Goal: Task Accomplishment & Management: Use online tool/utility

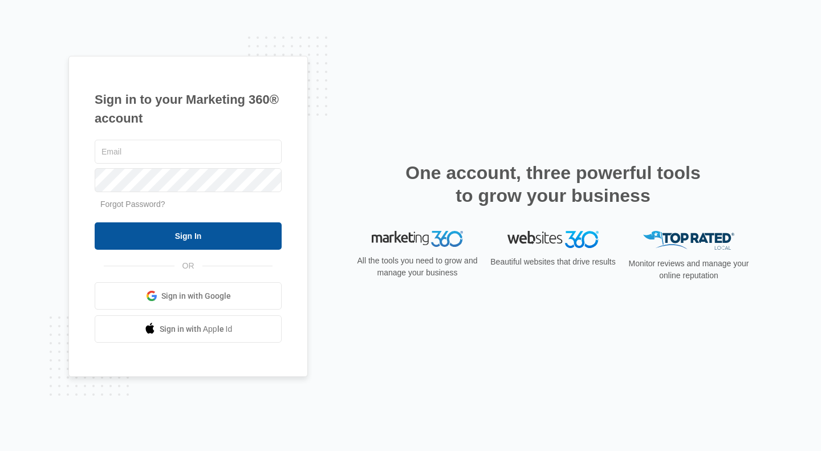
type input "[PERSON_NAME][EMAIL_ADDRESS][DOMAIN_NAME]"
click at [233, 227] on input "Sign In" at bounding box center [188, 235] width 187 height 27
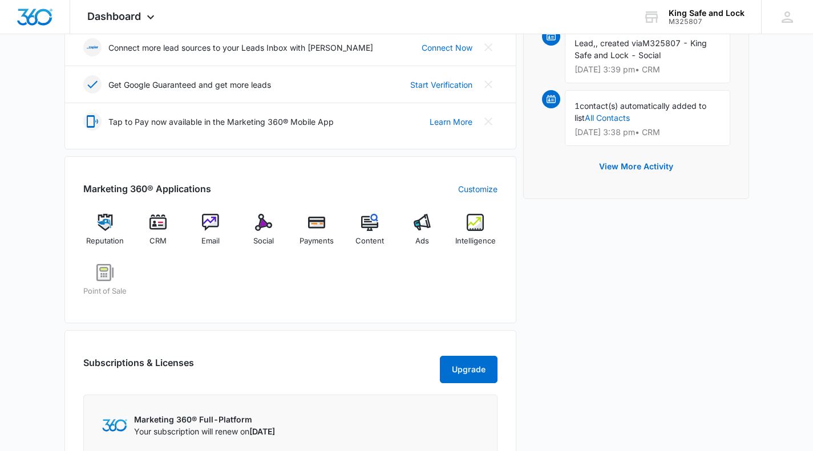
scroll to position [322, 0]
click at [479, 218] on img at bounding box center [475, 221] width 17 height 17
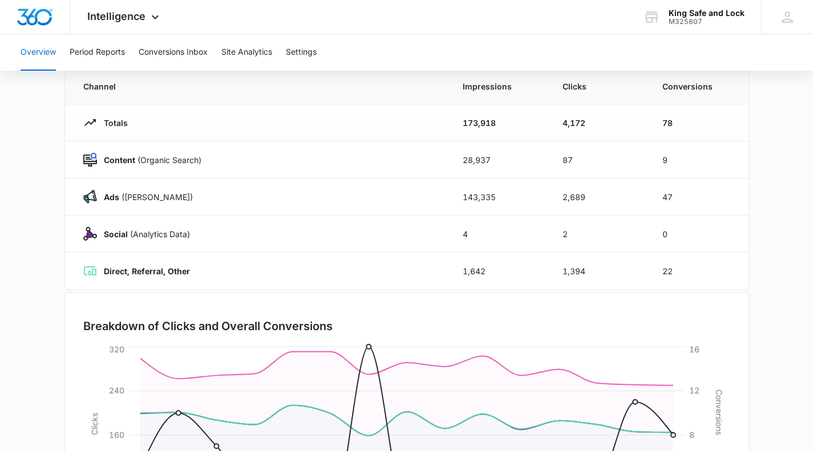
scroll to position [104, 0]
click at [192, 48] on button "Conversions Inbox" at bounding box center [173, 52] width 69 height 37
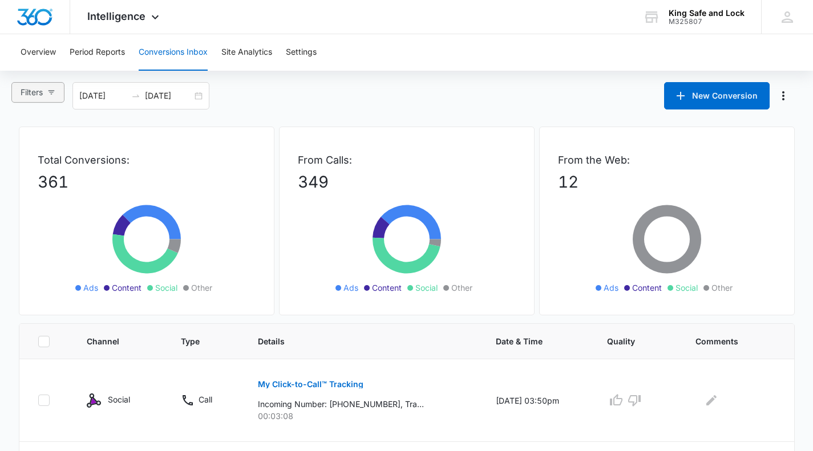
click at [41, 96] on span "Filters" at bounding box center [32, 92] width 22 height 13
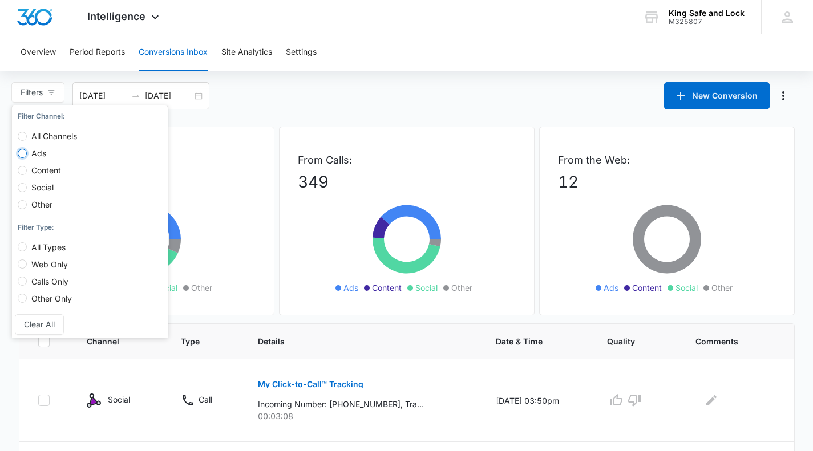
click at [22, 151] on input "Ads" at bounding box center [22, 153] width 9 height 9
radio input "true"
click at [21, 282] on input "Calls Only" at bounding box center [22, 281] width 9 height 9
radio input "true"
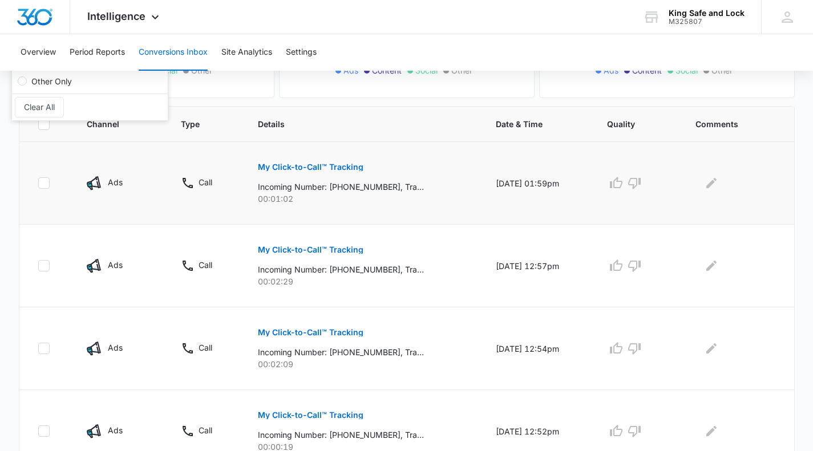
scroll to position [218, 0]
click at [325, 166] on p "My Click-to-Call™ Tracking" at bounding box center [311, 167] width 106 height 8
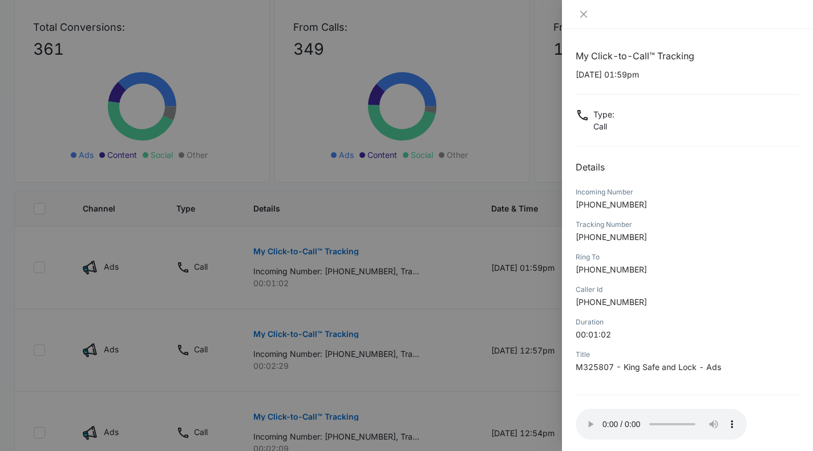
scroll to position [132, 0]
click at [418, 268] on div at bounding box center [406, 225] width 813 height 451
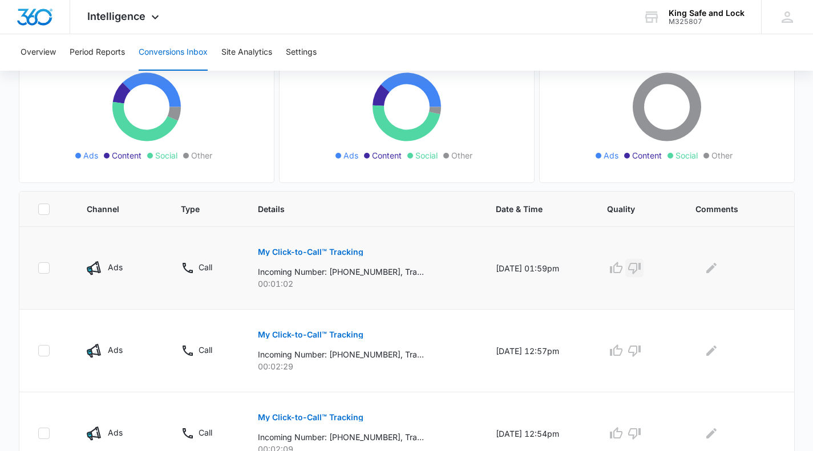
click at [641, 270] on icon "button" at bounding box center [634, 268] width 13 height 11
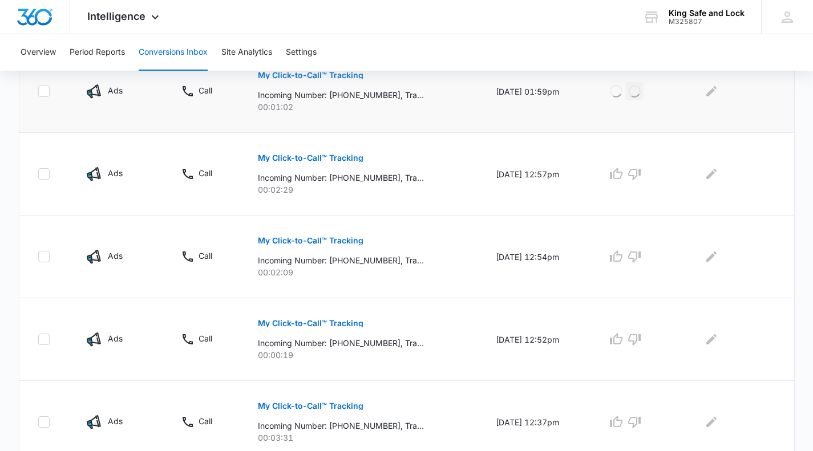
scroll to position [310, 0]
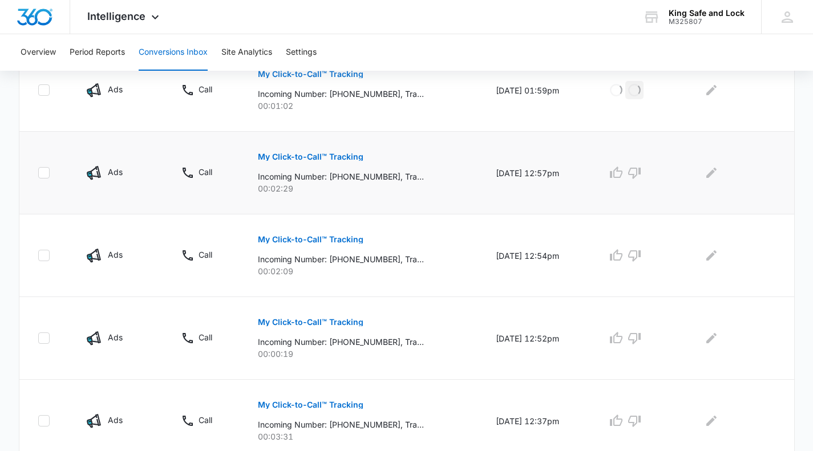
click at [326, 153] on p "My Click-to-Call™ Tracking" at bounding box center [311, 157] width 106 height 8
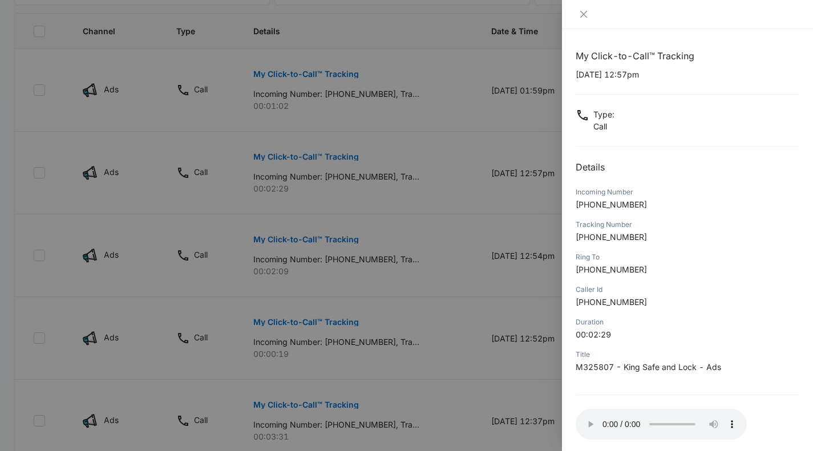
click at [366, 99] on div at bounding box center [406, 225] width 813 height 451
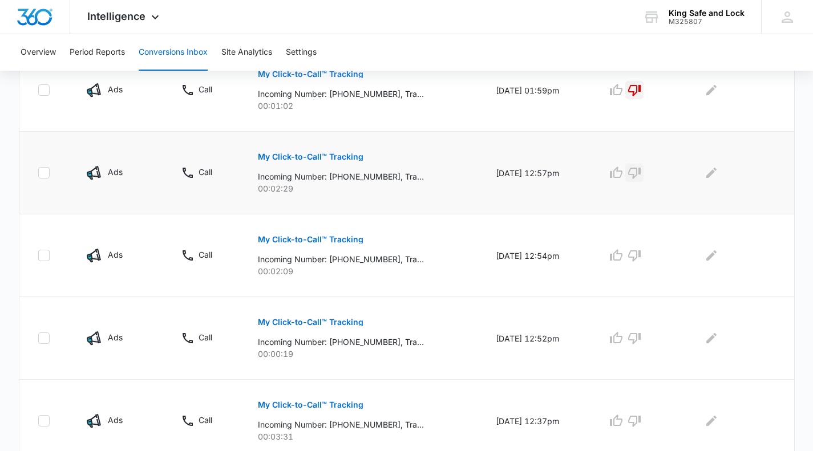
click at [641, 171] on icon "button" at bounding box center [634, 173] width 14 height 14
click at [318, 238] on p "My Click-to-Call™ Tracking" at bounding box center [311, 240] width 106 height 8
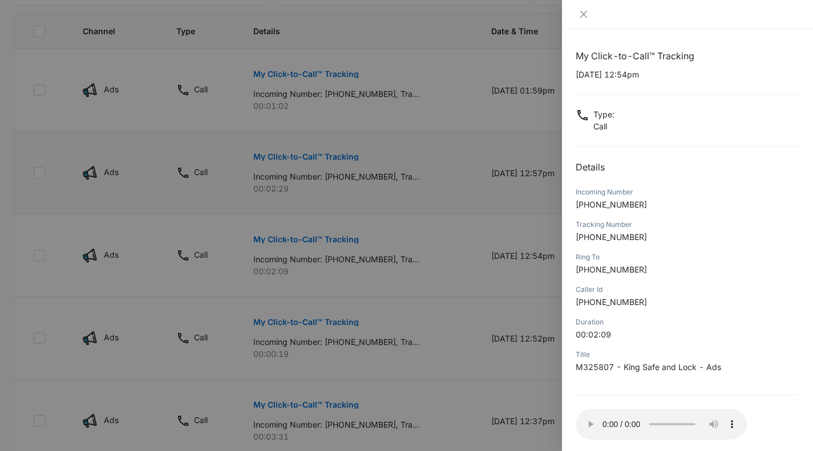
click at [427, 250] on div at bounding box center [406, 225] width 813 height 451
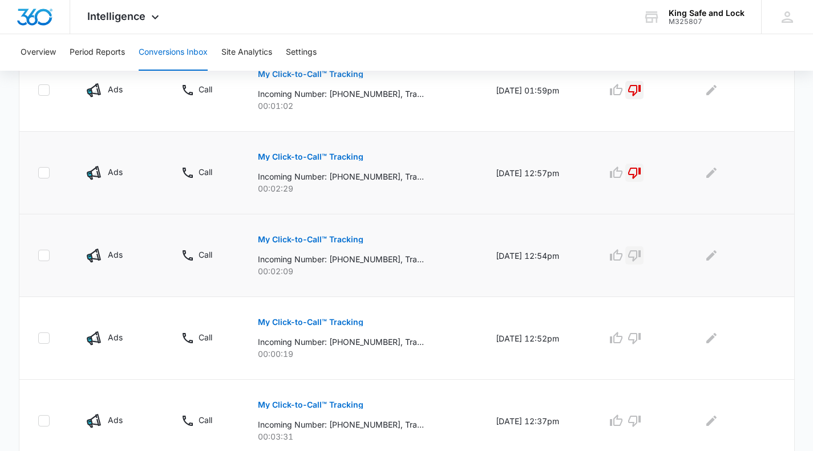
click at [640, 256] on icon "button" at bounding box center [634, 256] width 14 height 14
click at [641, 337] on icon "button" at bounding box center [634, 338] width 14 height 14
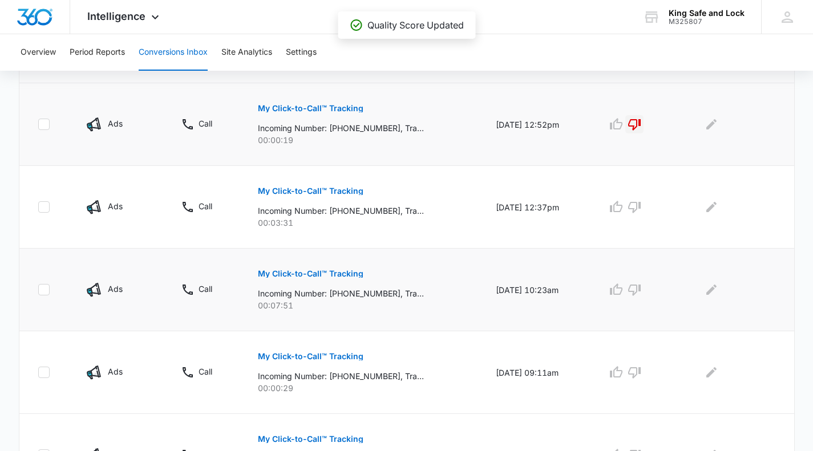
scroll to position [524, 0]
click at [350, 193] on p "My Click-to-Call™ Tracking" at bounding box center [311, 192] width 106 height 8
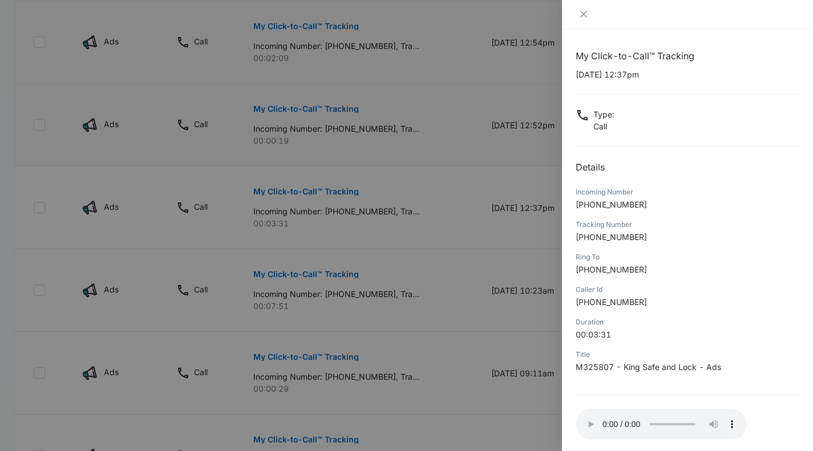
click at [0, 136] on div at bounding box center [406, 225] width 813 height 451
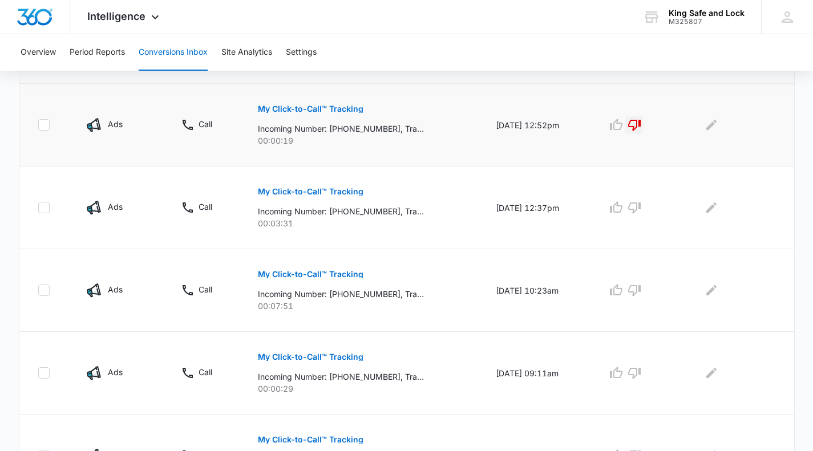
click at [0, 136] on main "Filters (2) Filter Channel : All Channels Ads Content Social Other Filter Type …" at bounding box center [406, 128] width 813 height 1140
click at [329, 189] on p "My Click-to-Call™ Tracking" at bounding box center [311, 192] width 106 height 8
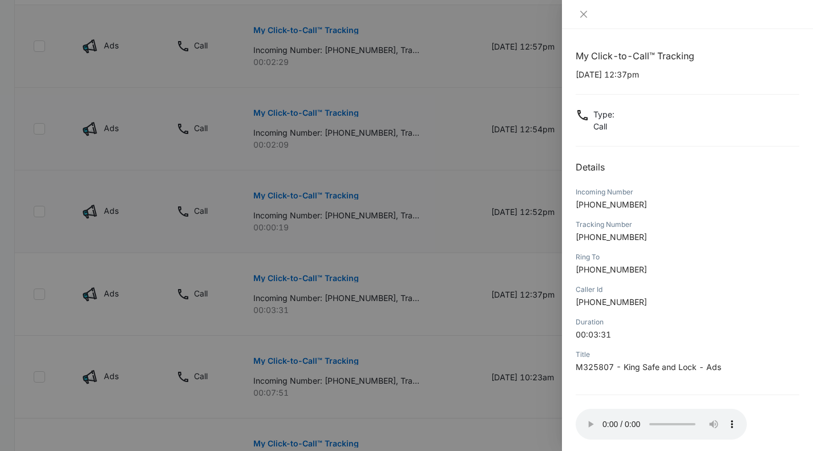
scroll to position [55, 0]
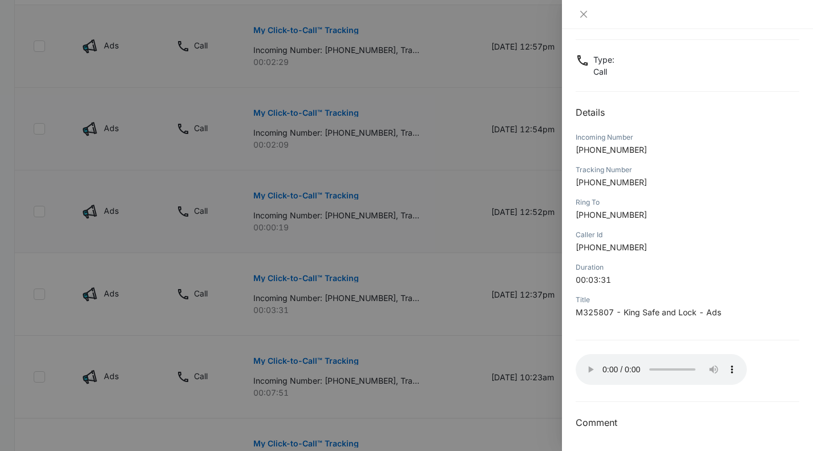
click at [678, 270] on div "Duration" at bounding box center [688, 267] width 224 height 10
click at [586, 14] on icon "close" at bounding box center [583, 14] width 9 height 9
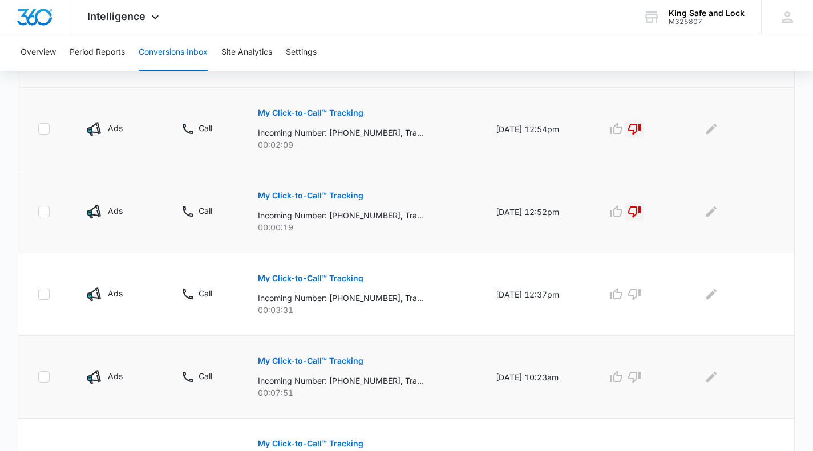
click at [334, 355] on button "My Click-to-Call™ Tracking" at bounding box center [311, 360] width 106 height 27
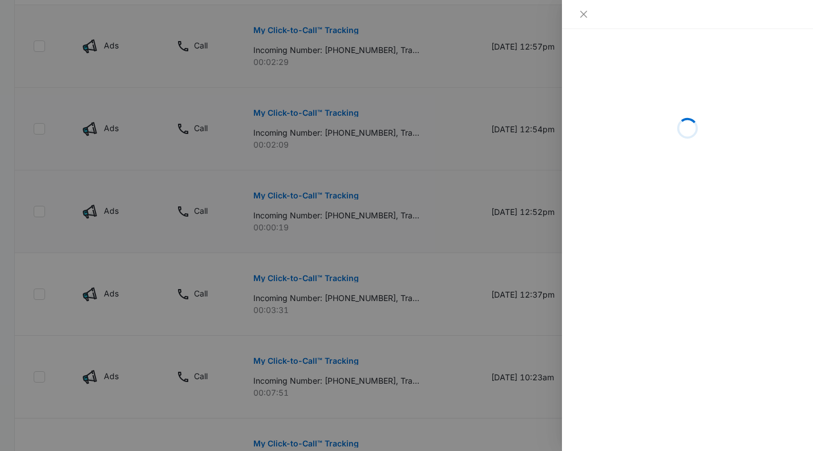
click at [517, 294] on div at bounding box center [406, 225] width 813 height 451
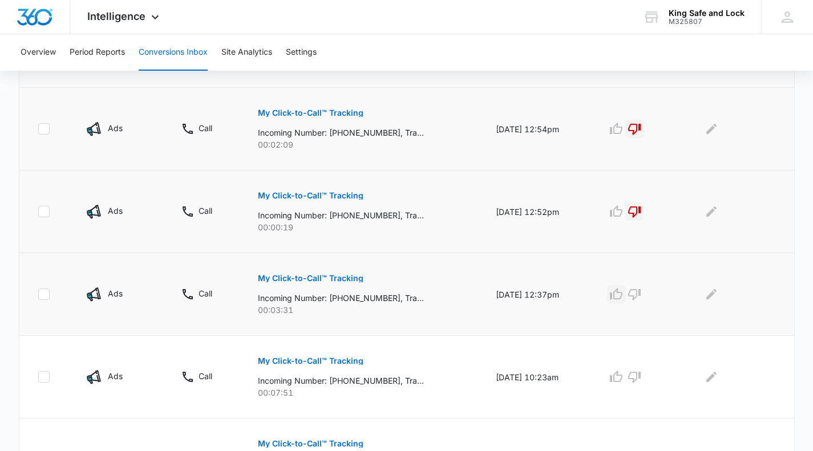
click at [622, 293] on icon "button" at bounding box center [616, 293] width 13 height 11
click at [330, 359] on p "My Click-to-Call™ Tracking" at bounding box center [311, 361] width 106 height 8
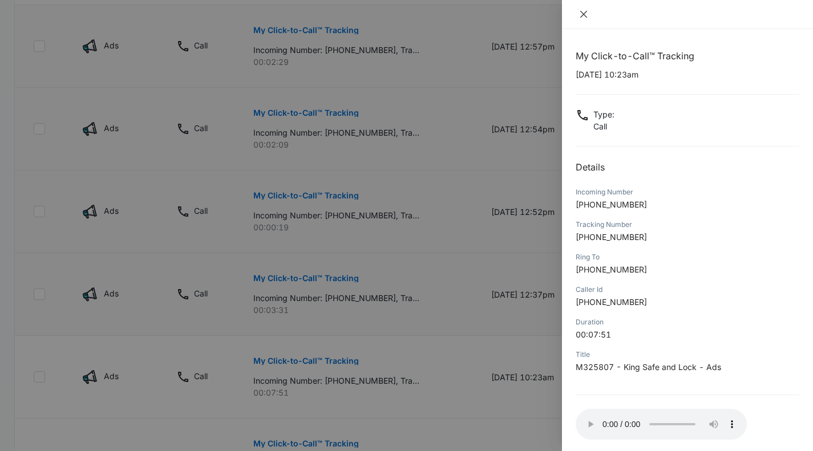
click at [585, 12] on icon "close" at bounding box center [583, 14] width 7 height 7
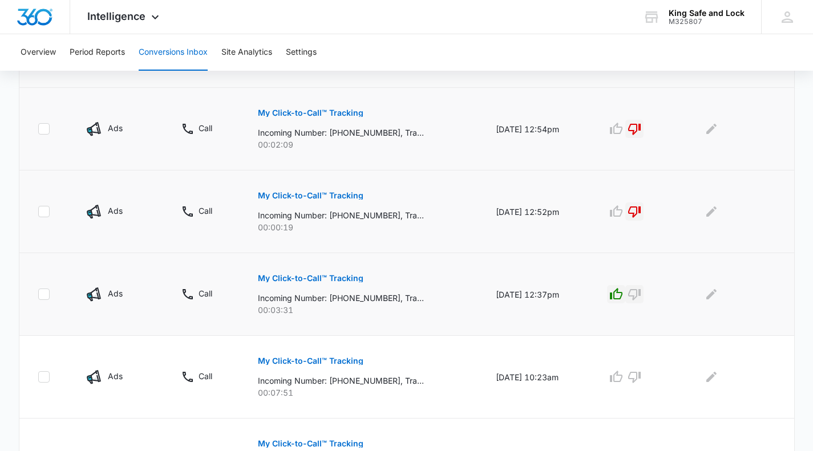
click at [640, 290] on icon "button" at bounding box center [634, 294] width 13 height 11
click at [622, 376] on icon "button" at bounding box center [616, 377] width 14 height 14
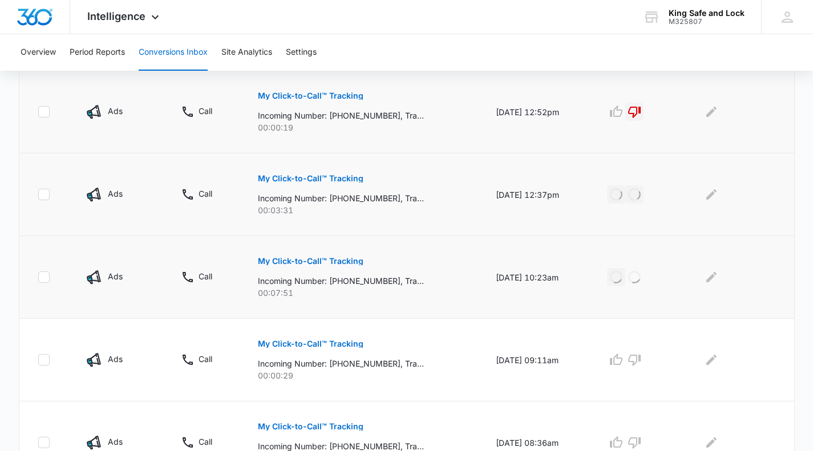
scroll to position [682, 0]
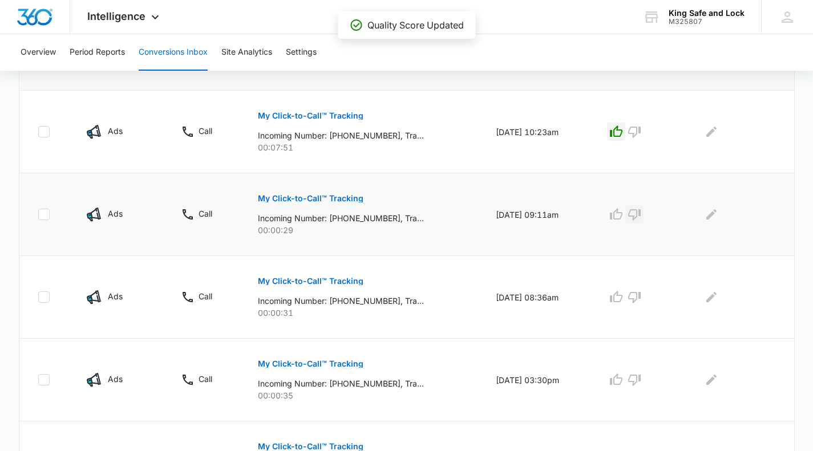
click at [641, 211] on icon "button" at bounding box center [634, 214] width 13 height 11
click at [641, 293] on icon "button" at bounding box center [634, 297] width 13 height 11
click at [641, 378] on icon "button" at bounding box center [634, 380] width 14 height 14
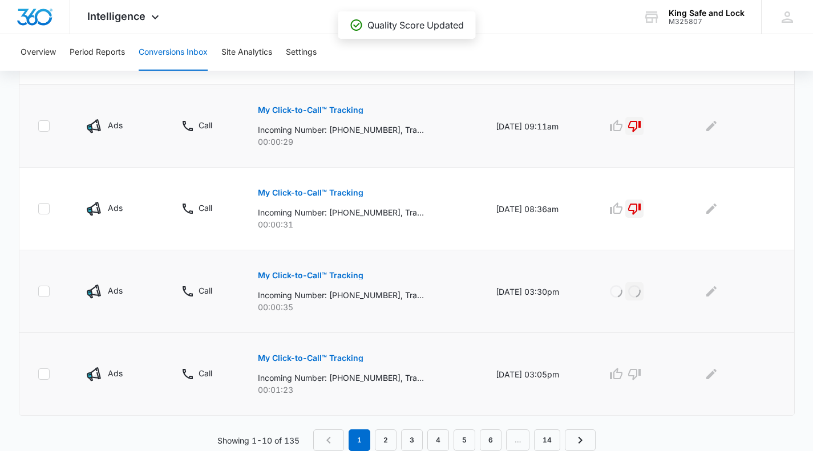
click at [330, 361] on p "My Click-to-Call™ Tracking" at bounding box center [311, 358] width 106 height 8
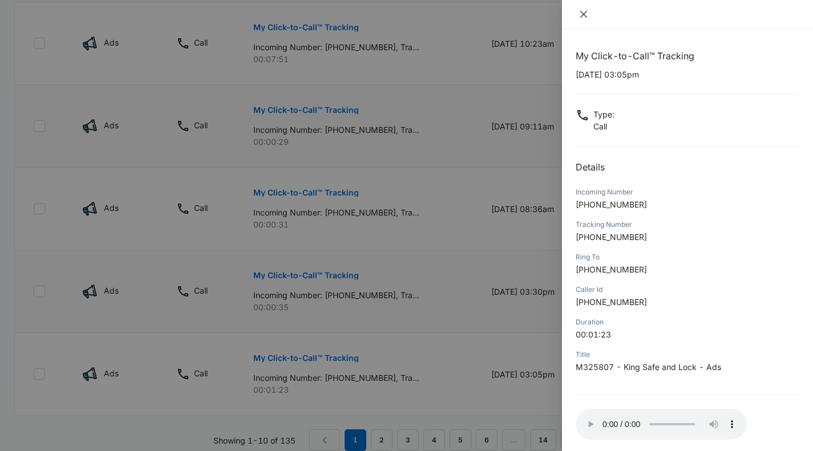
click at [585, 11] on icon "close" at bounding box center [583, 14] width 9 height 9
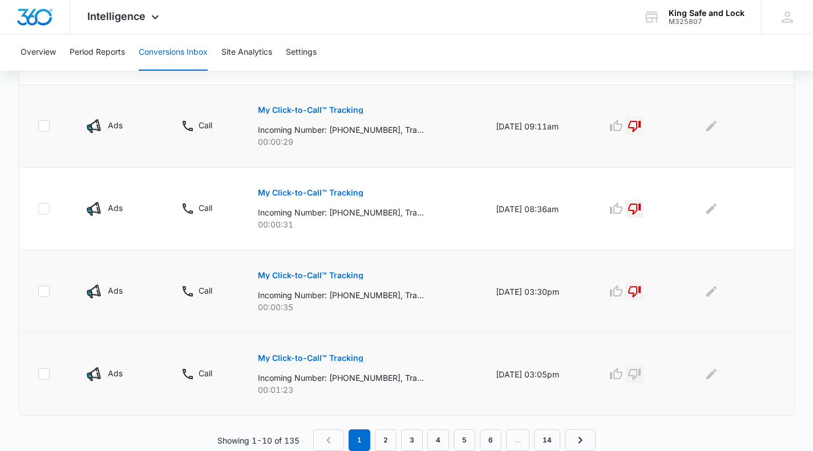
click at [638, 368] on icon "button" at bounding box center [634, 374] width 14 height 14
click at [387, 439] on link "2" at bounding box center [386, 441] width 22 height 22
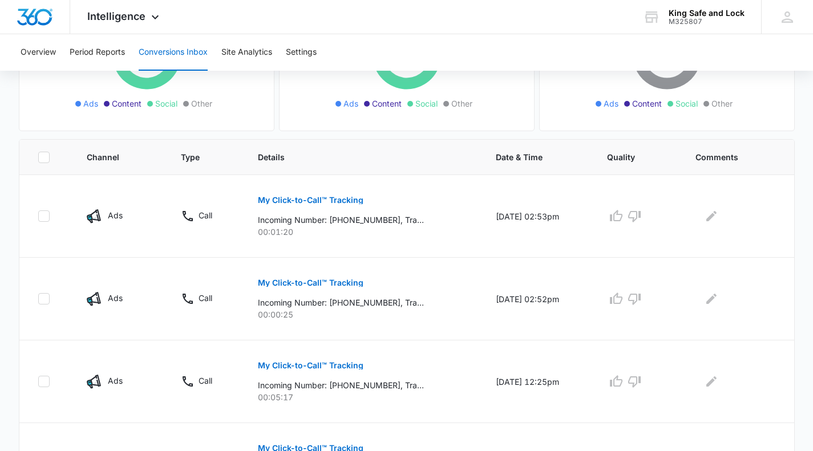
scroll to position [185, 0]
click at [316, 196] on p "My Click-to-Call™ Tracking" at bounding box center [311, 200] width 106 height 8
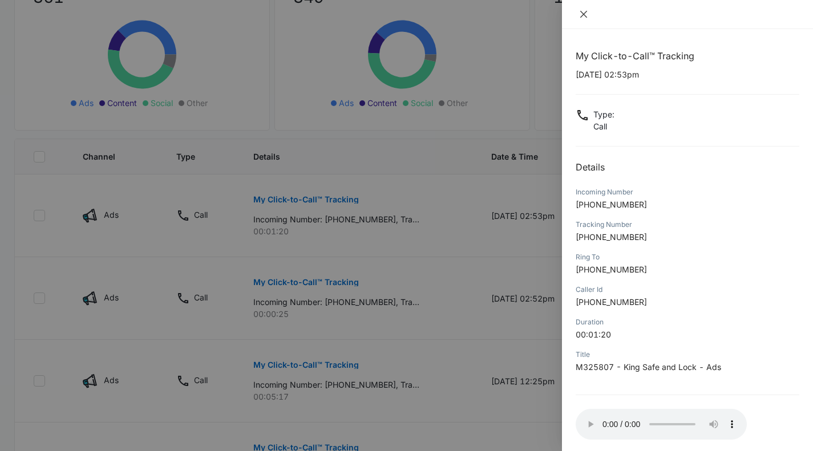
click at [585, 11] on icon "close" at bounding box center [583, 14] width 9 height 9
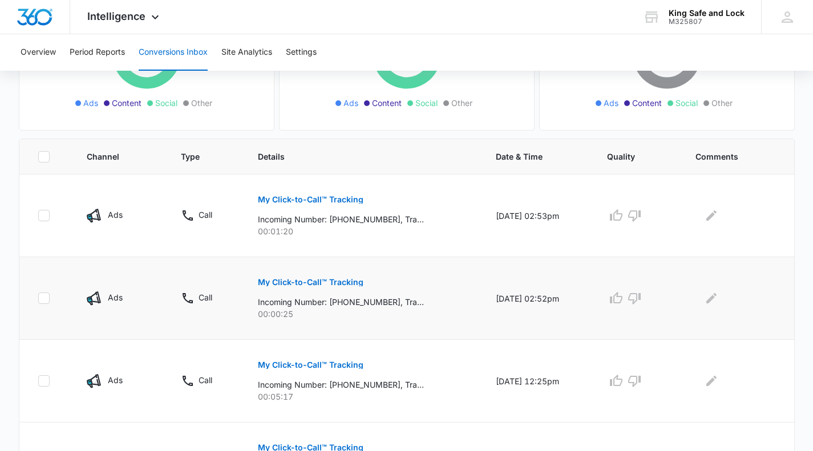
scroll to position [304, 0]
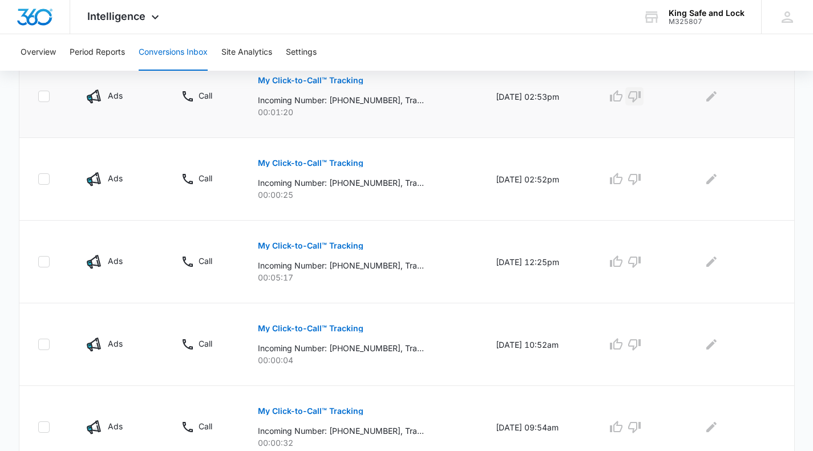
click at [641, 95] on icon "button" at bounding box center [634, 97] width 14 height 14
click at [641, 176] on icon "button" at bounding box center [634, 179] width 13 height 11
click at [305, 233] on button "My Click-to-Call™ Tracking" at bounding box center [311, 245] width 106 height 27
click at [322, 258] on button "My Click-to-Call™ Tracking" at bounding box center [311, 245] width 106 height 27
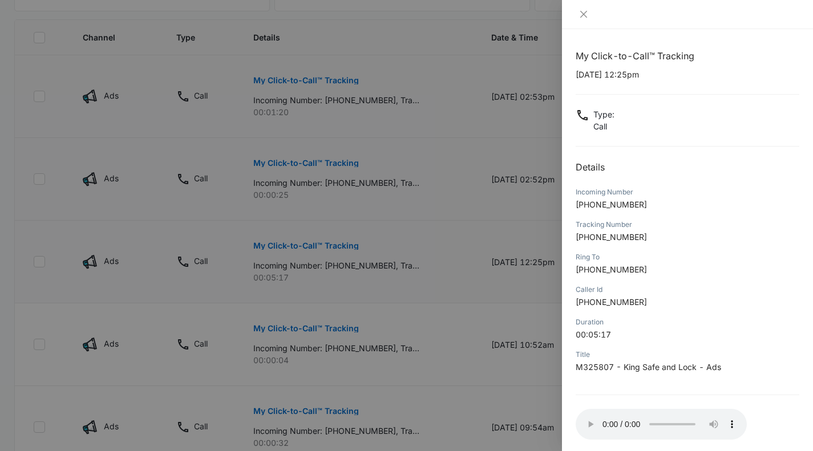
click at [420, 242] on div at bounding box center [406, 225] width 813 height 451
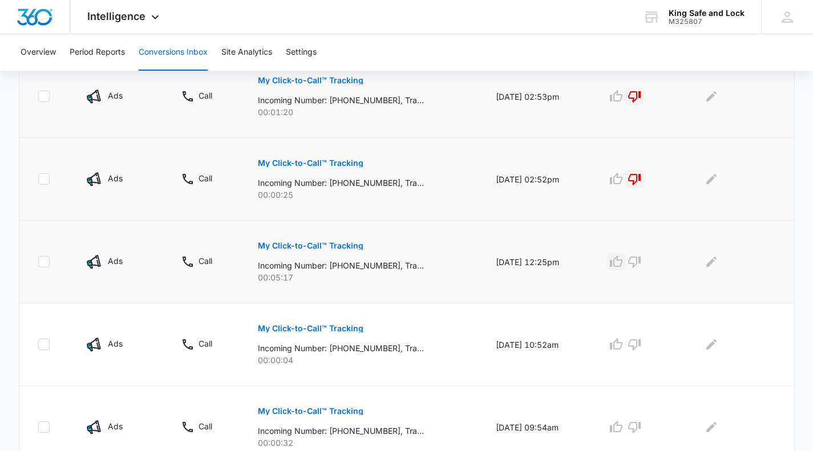
click at [623, 258] on icon "button" at bounding box center [616, 262] width 14 height 14
click at [641, 342] on icon "button" at bounding box center [634, 345] width 14 height 14
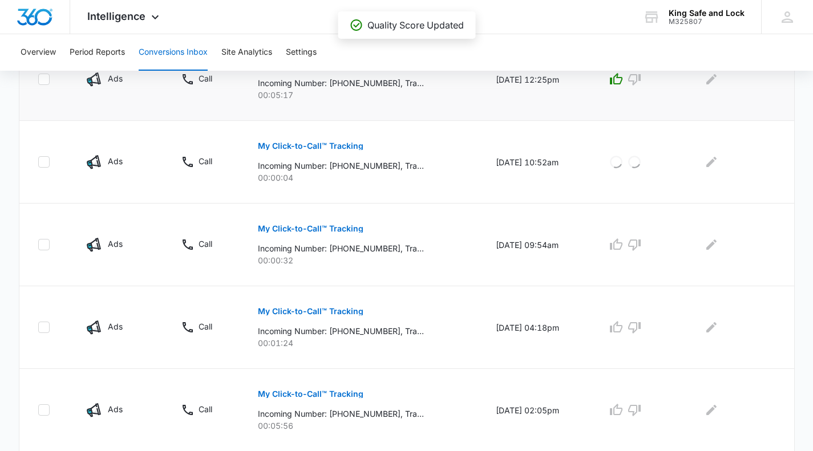
scroll to position [487, 0]
click at [641, 245] on icon "button" at bounding box center [634, 244] width 14 height 14
click at [332, 302] on button "My Click-to-Call™ Tracking" at bounding box center [311, 310] width 106 height 27
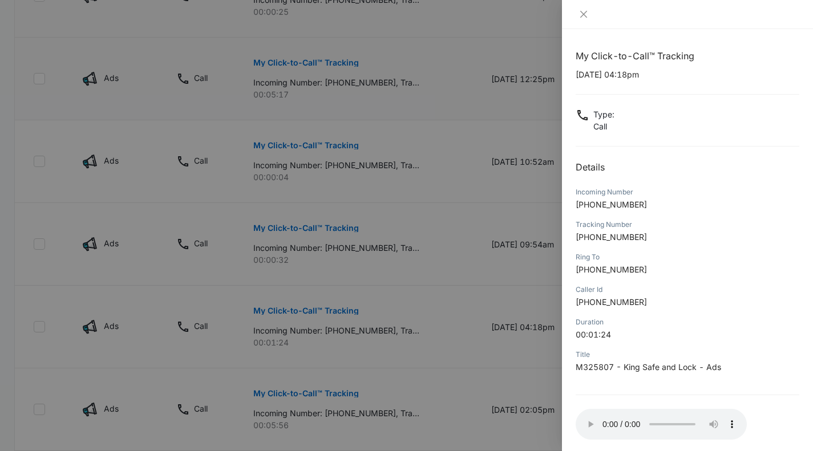
click at [492, 350] on div "My Click-to-Call™ Tracking [DATE] 04:18pm Type : Call Details Incoming Number […" at bounding box center [406, 225] width 813 height 451
click at [340, 331] on div at bounding box center [406, 225] width 813 height 451
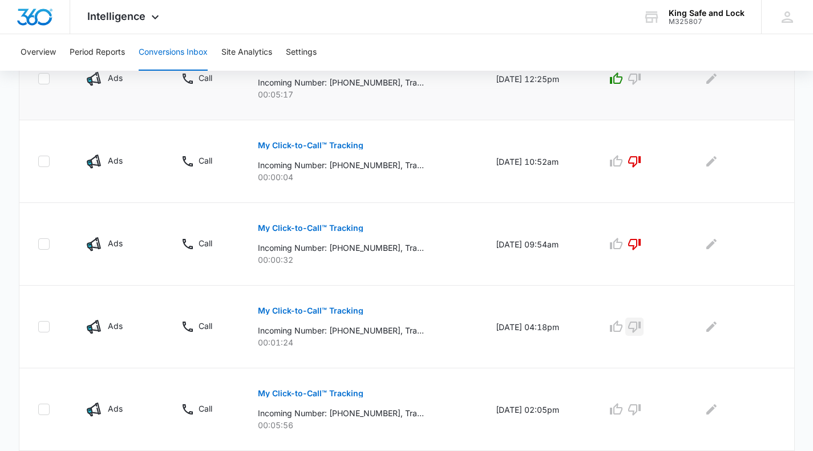
click at [641, 323] on icon "button" at bounding box center [634, 327] width 13 height 11
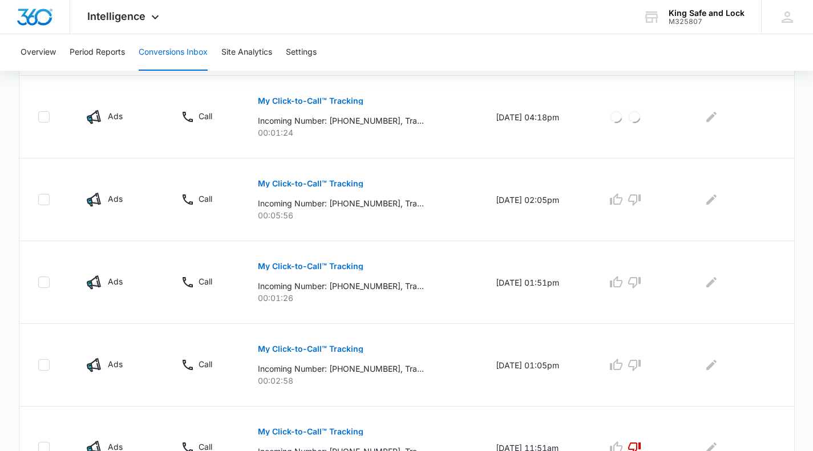
scroll to position [723, 0]
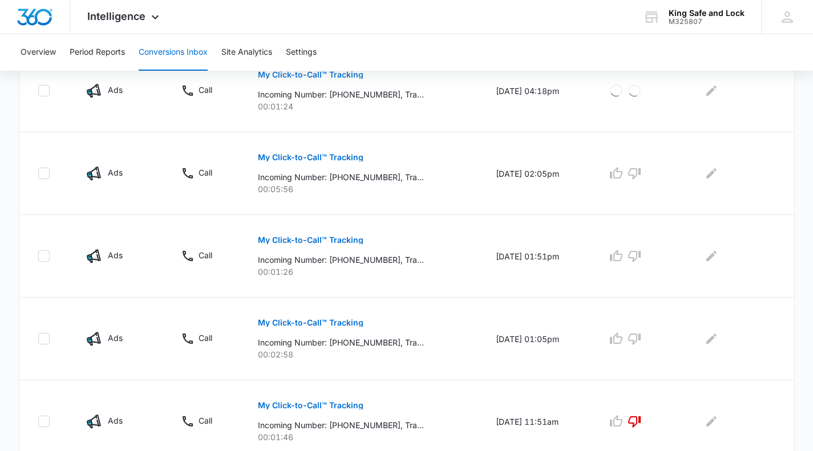
click at [310, 149] on button "My Click-to-Call™ Tracking" at bounding box center [311, 157] width 106 height 27
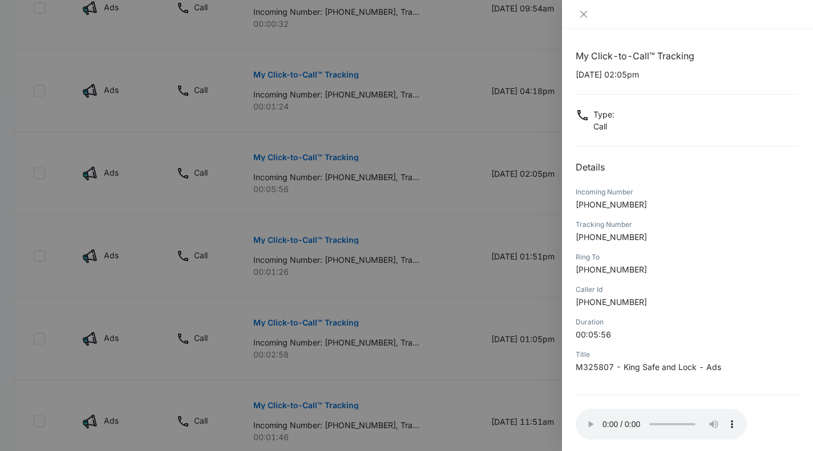
click at [411, 199] on div at bounding box center [406, 225] width 813 height 451
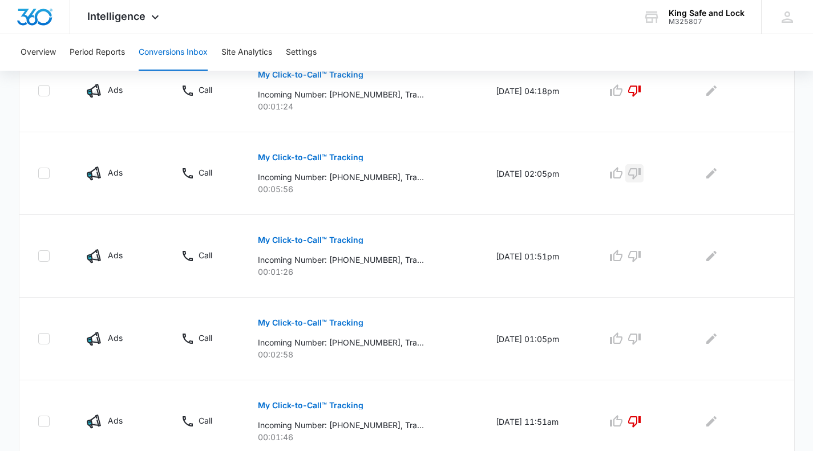
click at [641, 172] on icon "button" at bounding box center [634, 174] width 14 height 14
drag, startPoint x: 642, startPoint y: 172, endPoint x: 480, endPoint y: 198, distance: 164.1
click at [480, 198] on tr "Ads Call My Click-to-Call™ Tracking Incoming Number: [PHONE_NUMBER], Tracking N…" at bounding box center [406, 173] width 775 height 83
click at [327, 238] on p "My Click-to-Call™ Tracking" at bounding box center [311, 240] width 106 height 8
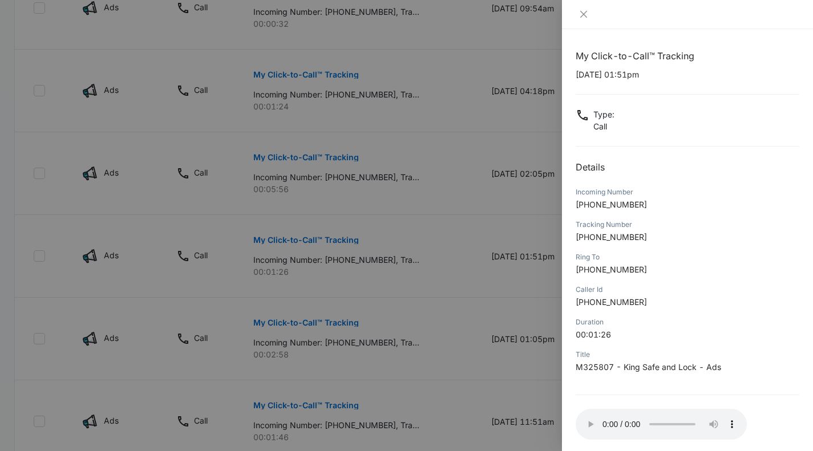
click at [355, 246] on div at bounding box center [406, 225] width 813 height 451
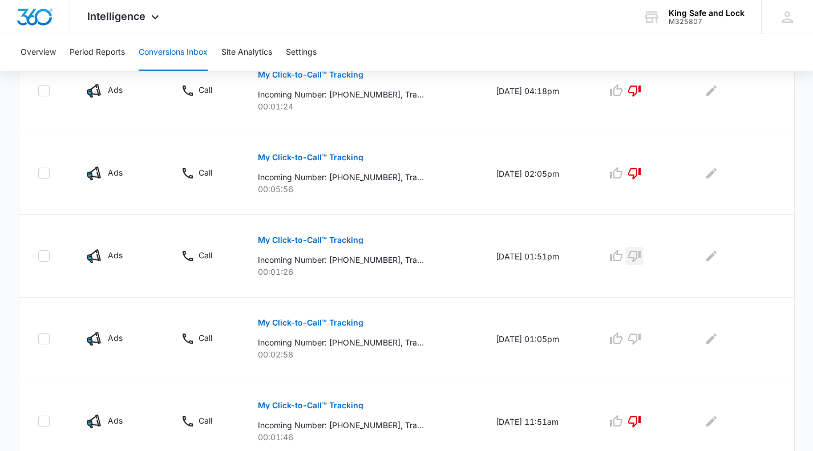
click at [641, 251] on icon "button" at bounding box center [634, 256] width 13 height 11
click at [337, 322] on p "My Click-to-Call™ Tracking" at bounding box center [311, 323] width 106 height 8
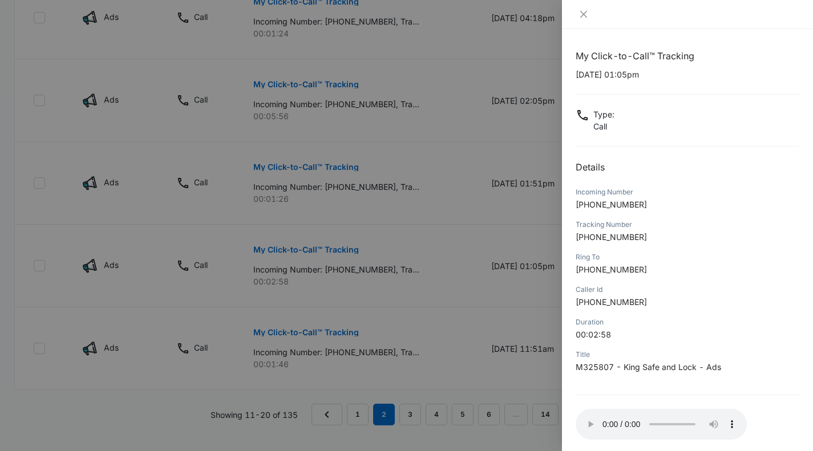
scroll to position [799, 0]
drag, startPoint x: 443, startPoint y: 226, endPoint x: 418, endPoint y: 259, distance: 41.5
click at [418, 259] on div at bounding box center [406, 225] width 813 height 451
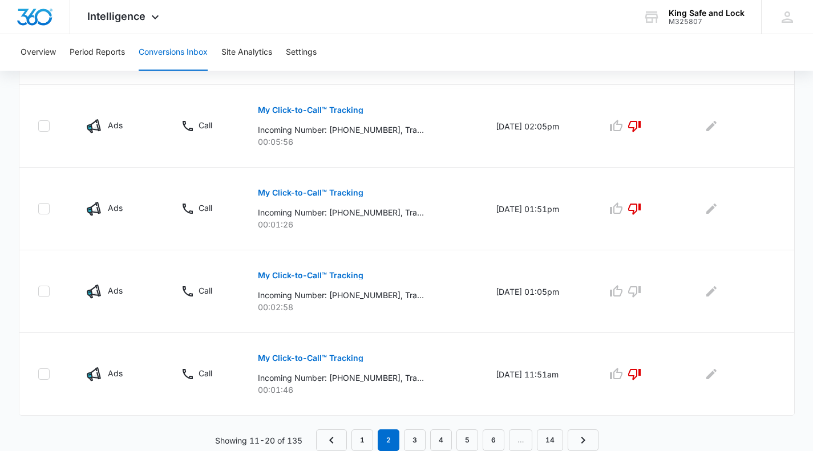
scroll to position [771, 0]
click at [643, 288] on button "button" at bounding box center [634, 291] width 18 height 18
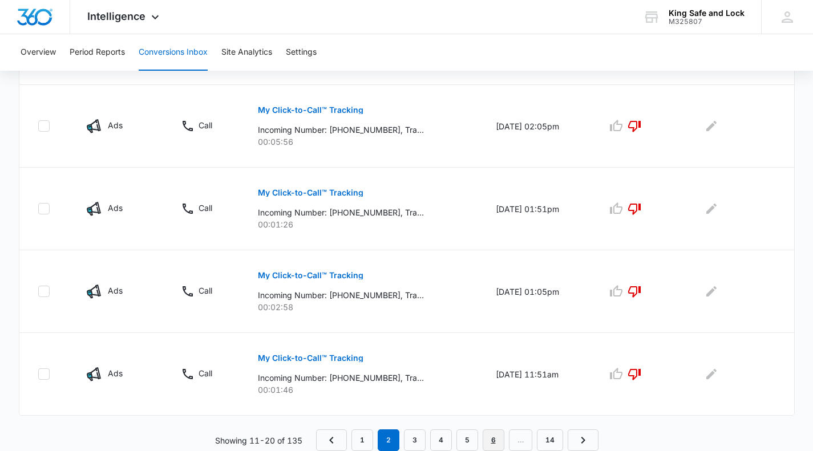
click at [496, 442] on link "6" at bounding box center [494, 441] width 22 height 22
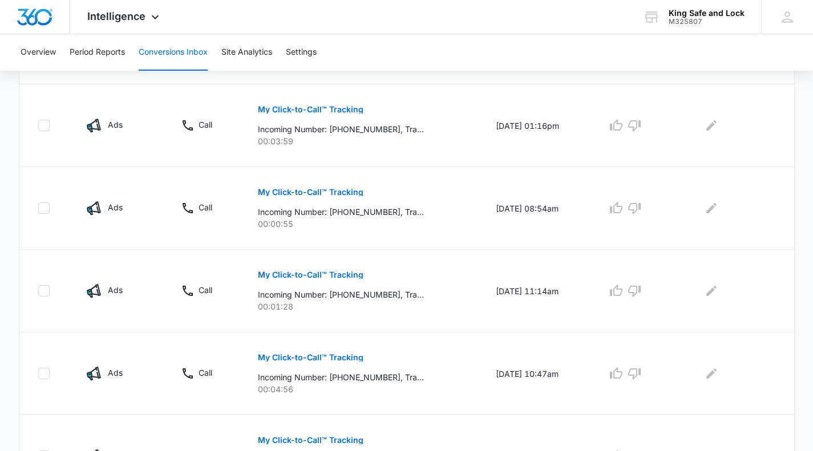
scroll to position [358, 0]
click at [0, 189] on main "Filters (2) Filter Channel : All Channels Ads Content Social Other Filter Type …" at bounding box center [406, 294] width 813 height 1140
click at [0, 185] on main "Filters (2) Filter Channel : All Channels Ads Content Social Other Filter Type …" at bounding box center [406, 294] width 813 height 1140
click at [341, 108] on p "My Click-to-Call™ Tracking" at bounding box center [311, 109] width 106 height 8
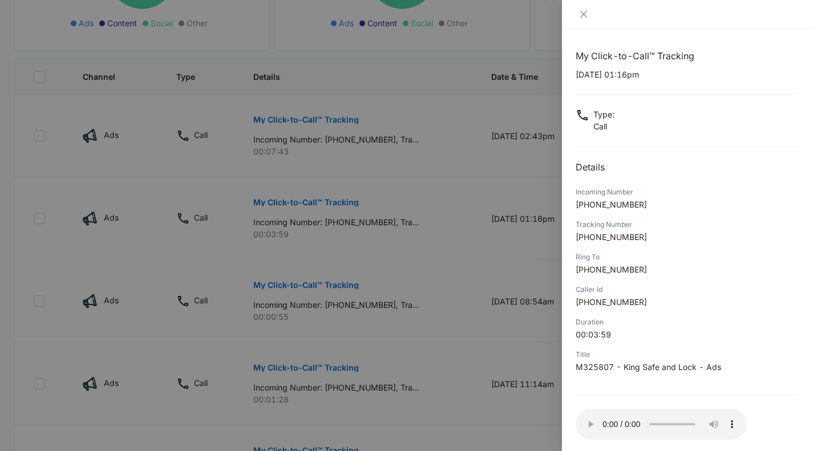
scroll to position [265, 0]
click at [415, 223] on div at bounding box center [406, 225] width 813 height 451
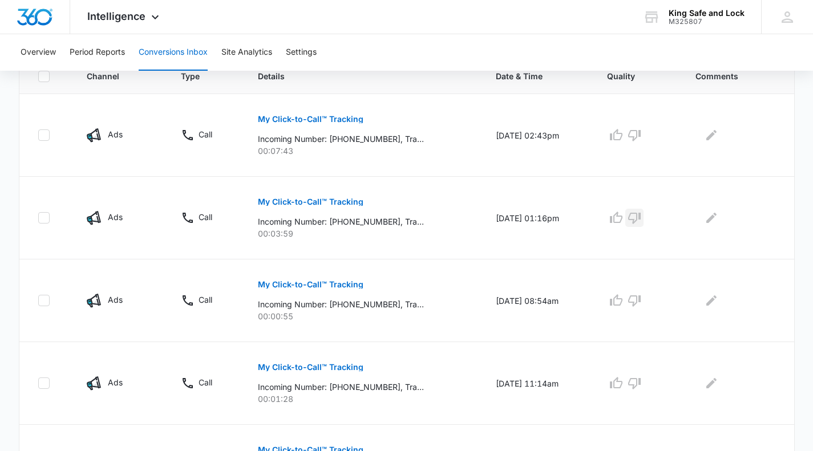
click at [641, 216] on icon "button" at bounding box center [634, 218] width 14 height 14
click at [329, 115] on p "My Click-to-Call™ Tracking" at bounding box center [311, 119] width 106 height 8
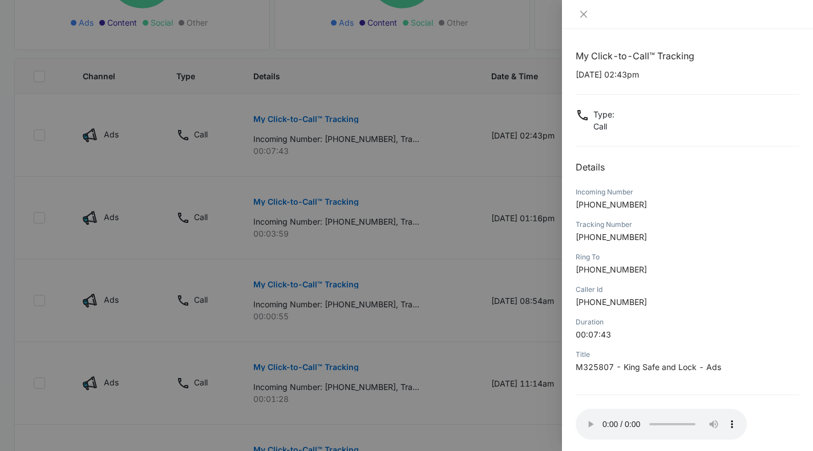
click at [362, 147] on div at bounding box center [406, 225] width 813 height 451
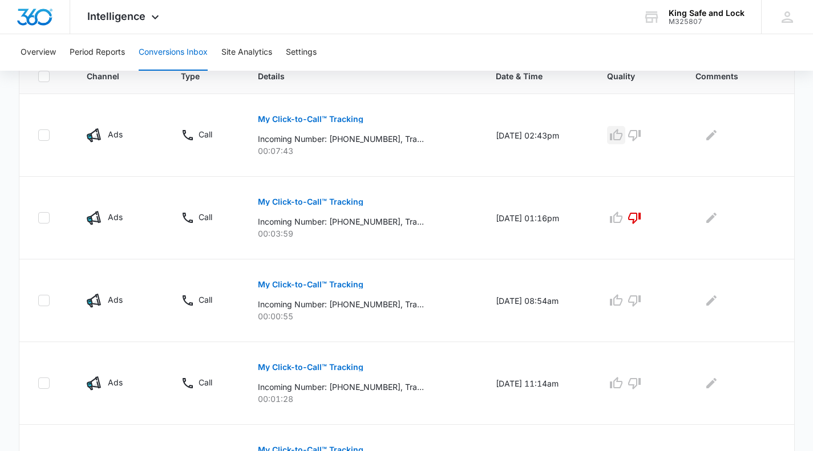
click at [621, 130] on icon "button" at bounding box center [616, 135] width 14 height 14
click at [310, 282] on p "My Click-to-Call™ Tracking" at bounding box center [311, 285] width 106 height 8
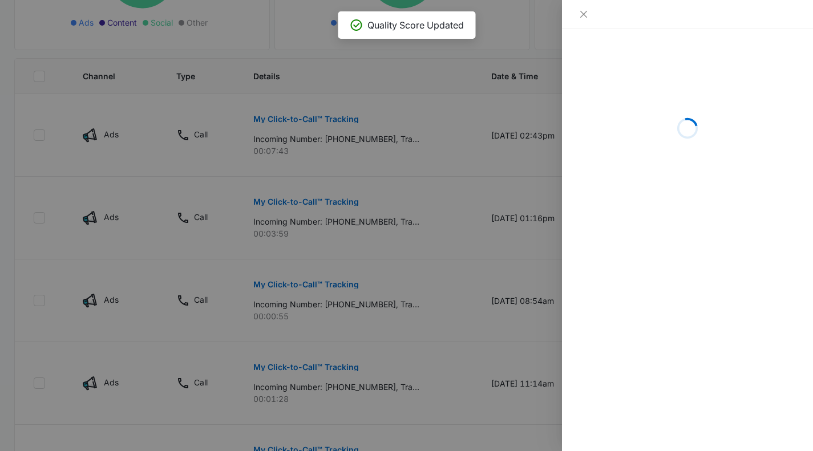
click at [604, 256] on div "Loading" at bounding box center [687, 240] width 251 height 422
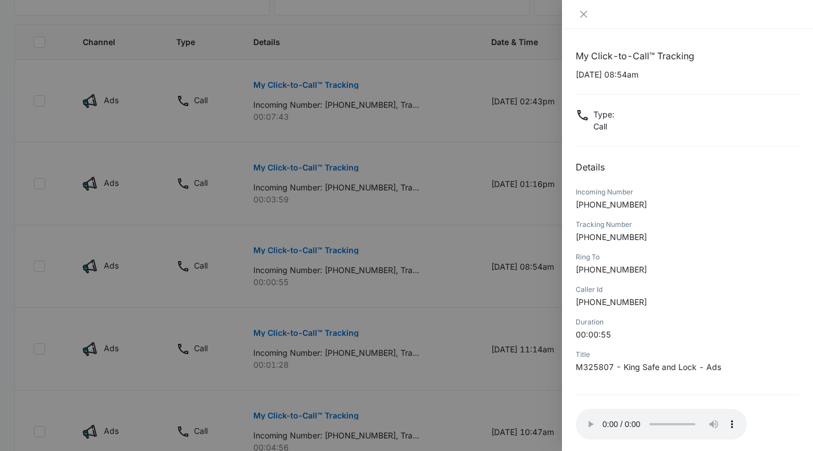
scroll to position [301, 0]
click at [371, 278] on div at bounding box center [406, 225] width 813 height 451
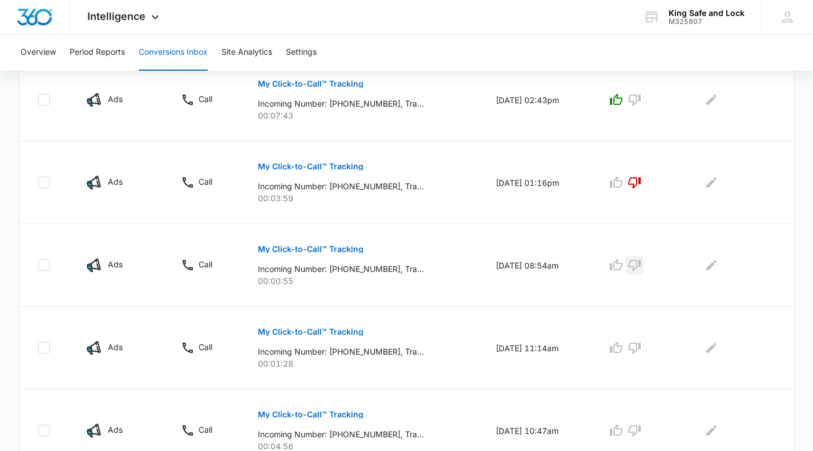
click at [641, 262] on icon "button" at bounding box center [634, 265] width 14 height 14
click at [284, 336] on button "My Click-to-Call™ Tracking" at bounding box center [311, 331] width 106 height 27
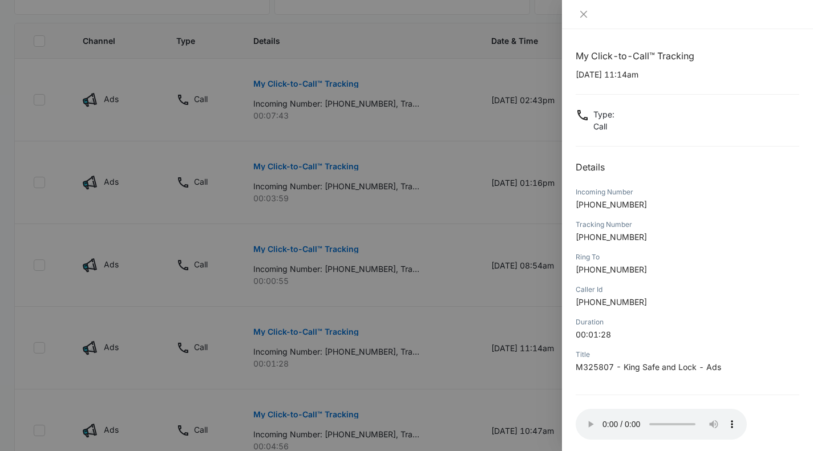
click at [411, 199] on div at bounding box center [406, 225] width 813 height 451
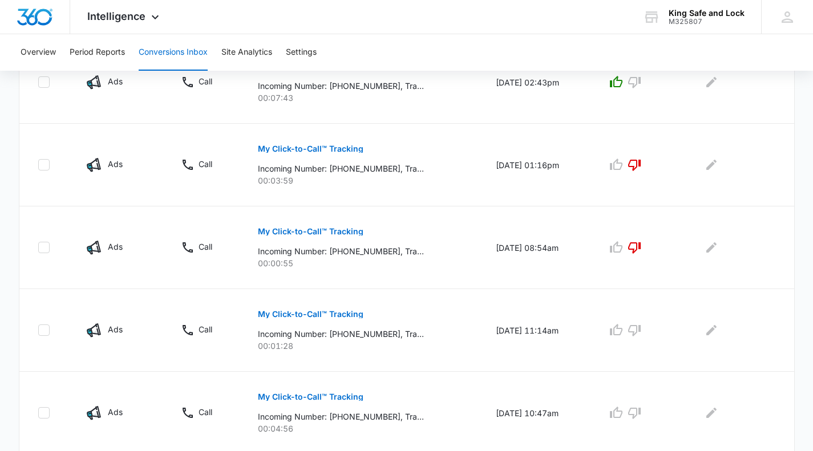
scroll to position [319, 0]
click at [328, 148] on p "My Click-to-Call™ Tracking" at bounding box center [311, 148] width 106 height 8
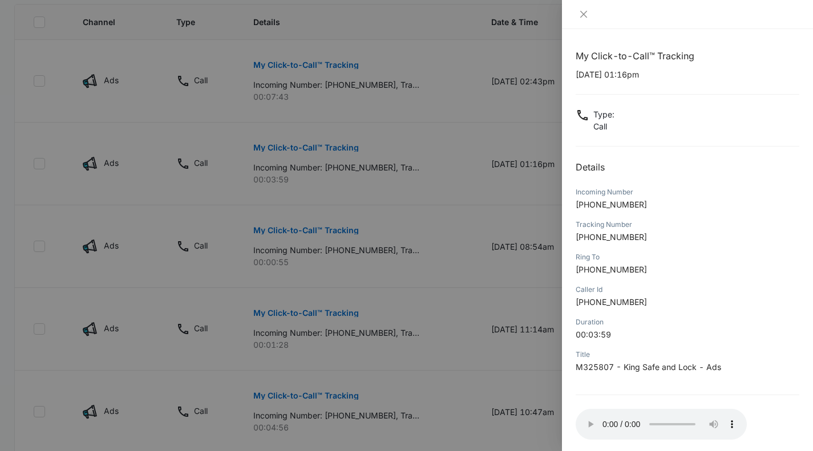
click at [373, 331] on div at bounding box center [406, 225] width 813 height 451
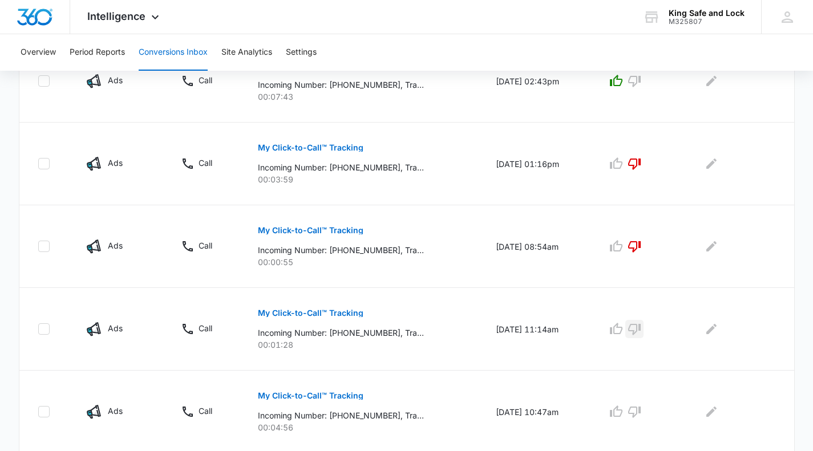
click at [641, 328] on icon "button" at bounding box center [634, 329] width 14 height 14
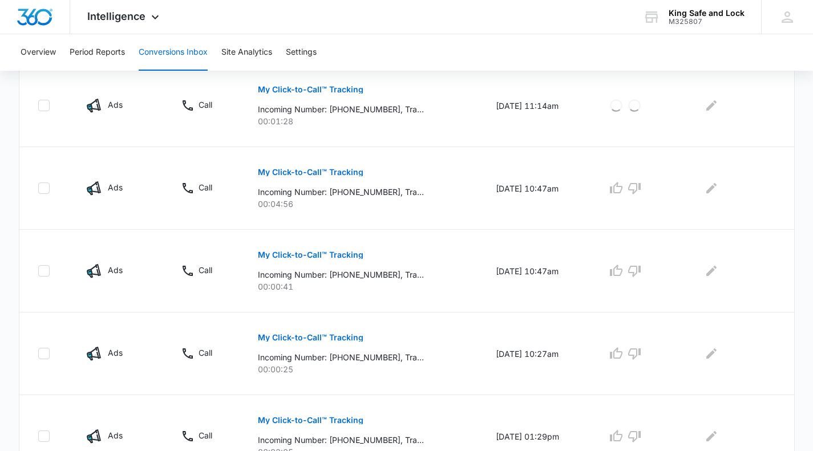
scroll to position [541, 0]
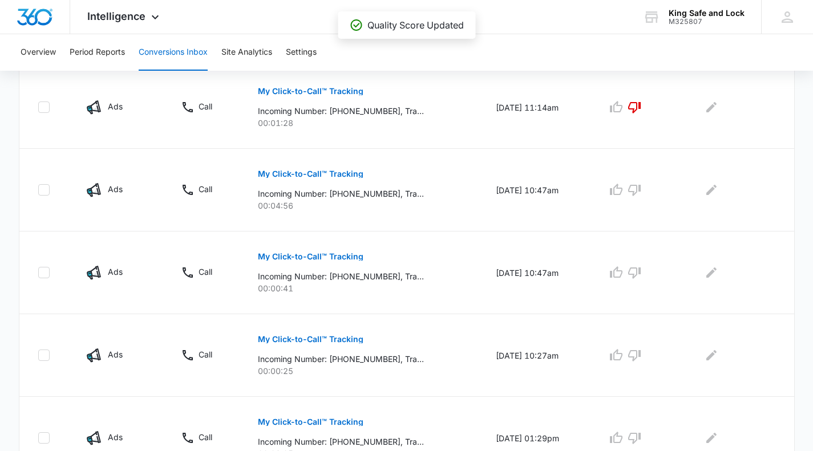
click at [325, 171] on p "My Click-to-Call™ Tracking" at bounding box center [311, 174] width 106 height 8
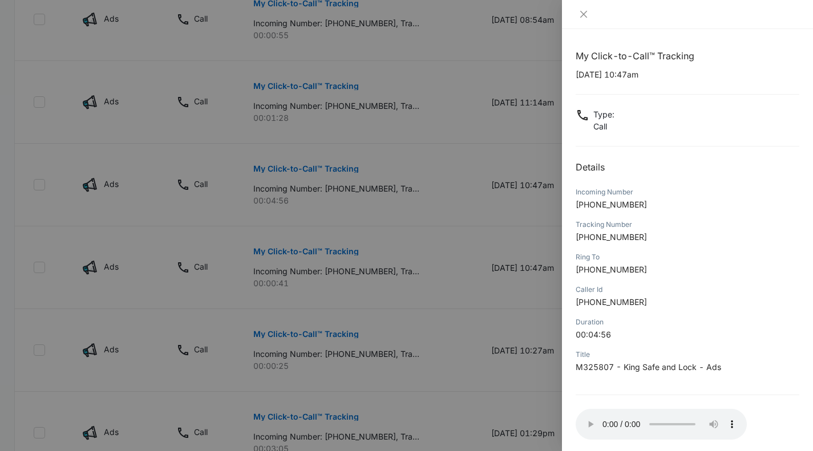
scroll to position [536, 0]
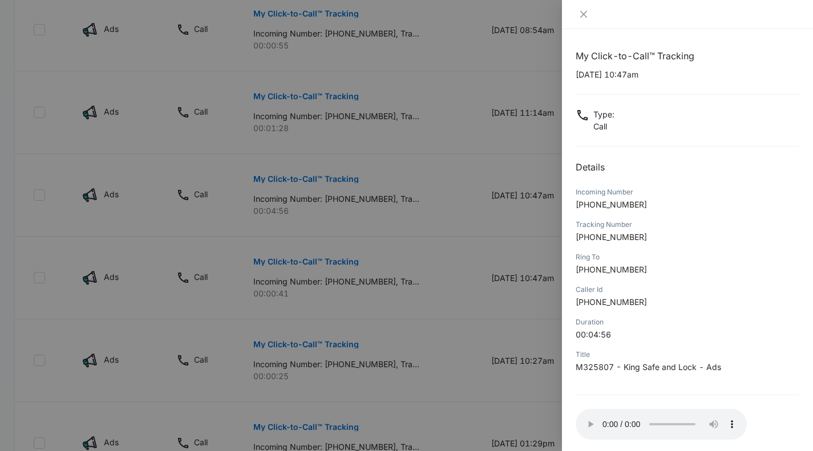
click at [389, 197] on div at bounding box center [406, 225] width 813 height 451
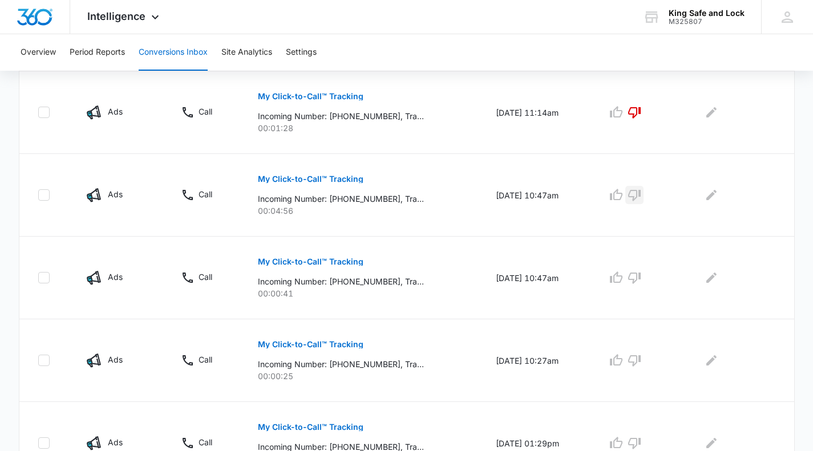
click at [641, 195] on icon "button" at bounding box center [634, 195] width 14 height 14
click at [310, 259] on p "My Click-to-Call™ Tracking" at bounding box center [311, 262] width 106 height 8
